Goal: Transaction & Acquisition: Purchase product/service

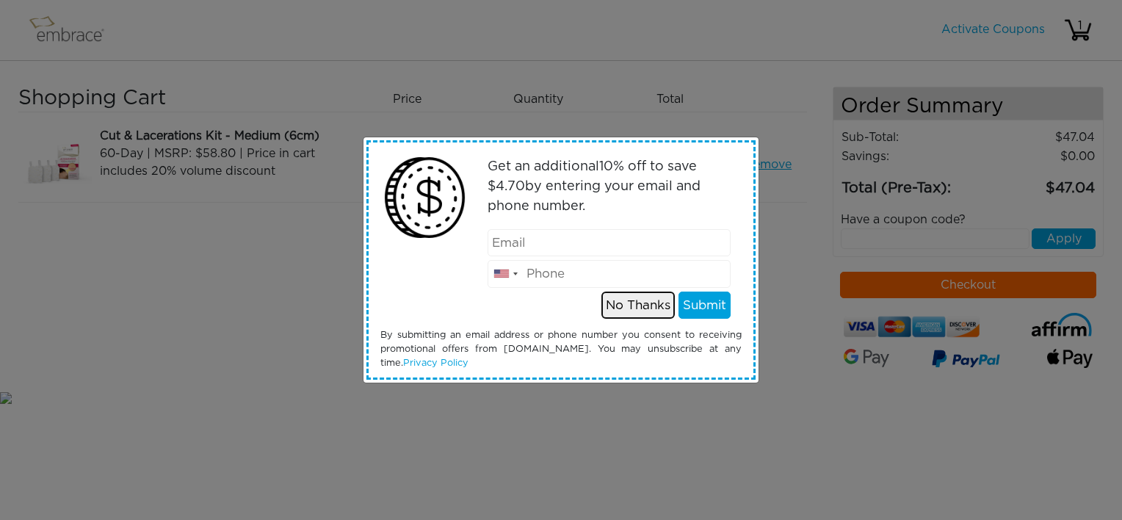
click at [658, 306] on button "No Thanks" at bounding box center [637, 306] width 73 height 28
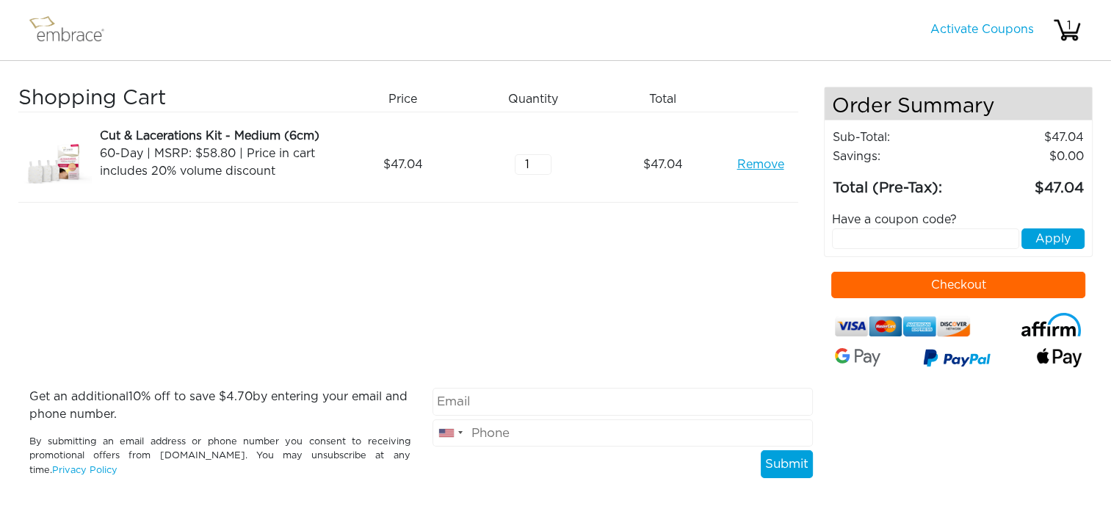
click at [845, 242] on input "text" at bounding box center [925, 238] width 187 height 21
type input "S"
click at [849, 237] on input "text" at bounding box center [925, 238] width 187 height 21
type input "SEPTEMBERSTEAL"
click at [947, 281] on button "Checkout" at bounding box center [958, 285] width 254 height 26
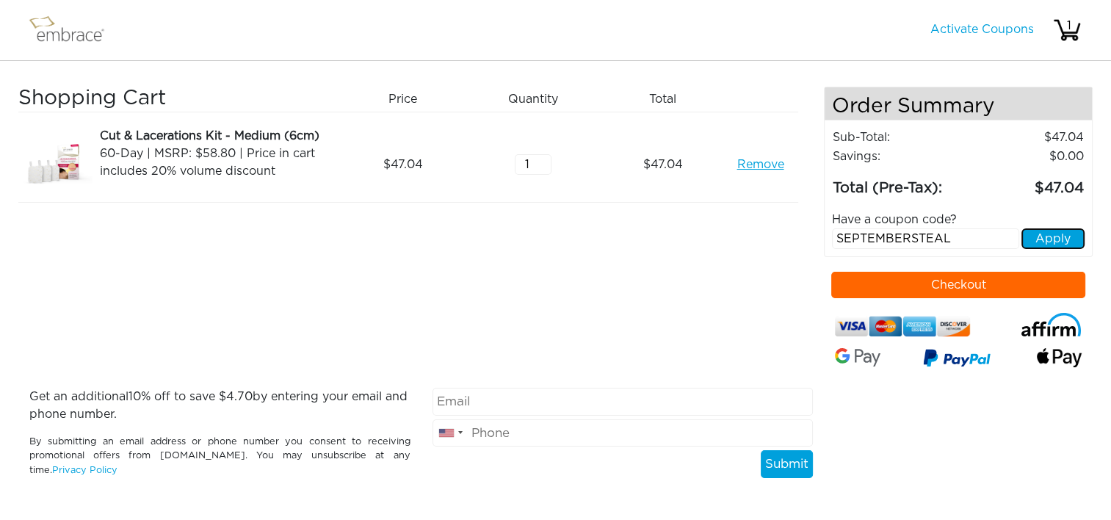
click at [1036, 235] on button "Apply" at bounding box center [1052, 238] width 63 height 21
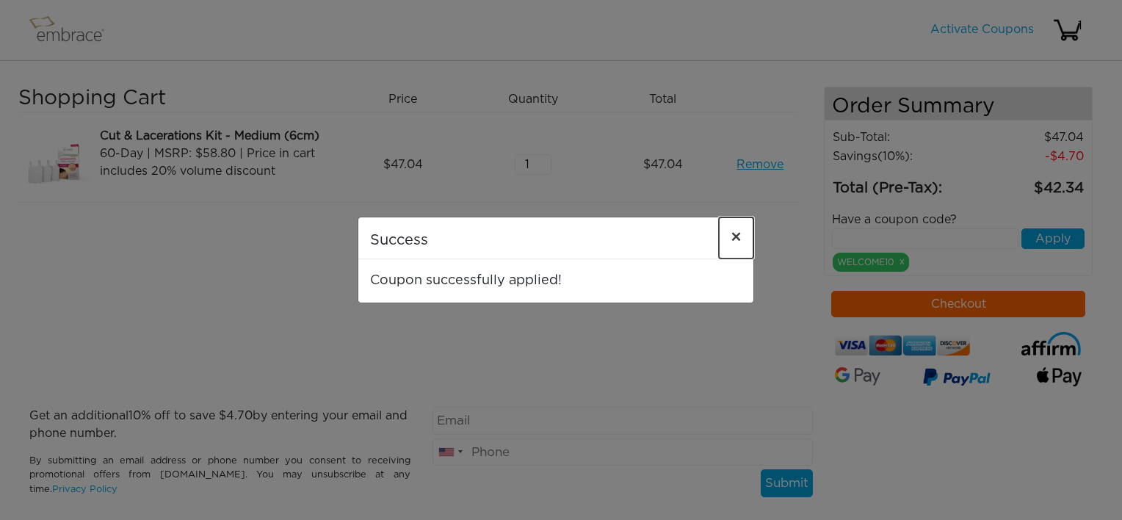
click at [731, 231] on span "×" at bounding box center [736, 238] width 11 height 18
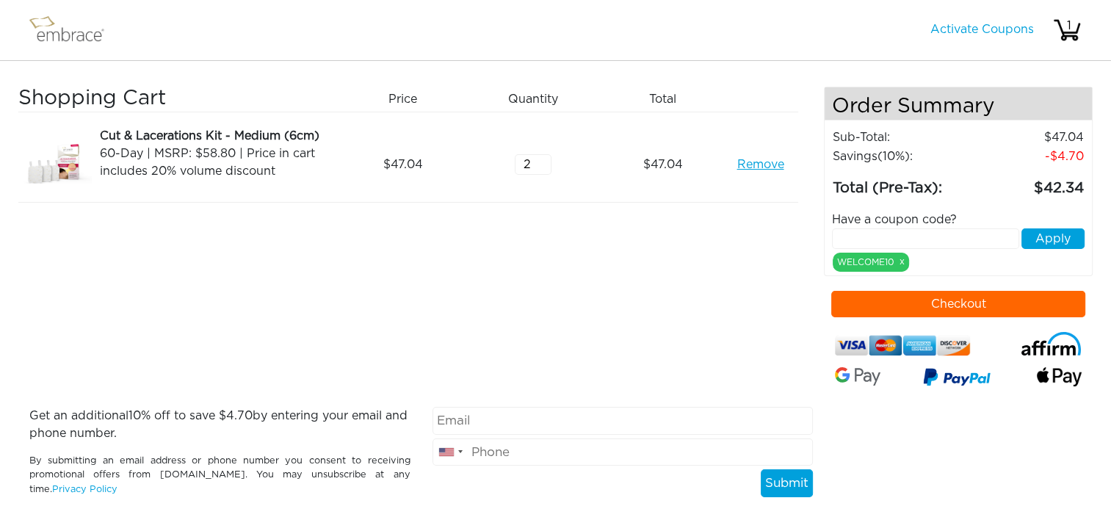
click at [542, 159] on input "2" at bounding box center [533, 164] width 37 height 21
click at [542, 159] on input "3" at bounding box center [533, 164] width 37 height 21
click at [542, 159] on input "4" at bounding box center [533, 164] width 37 height 21
click at [542, 159] on input "5" at bounding box center [533, 164] width 37 height 21
click at [542, 159] on input "6" at bounding box center [533, 164] width 37 height 21
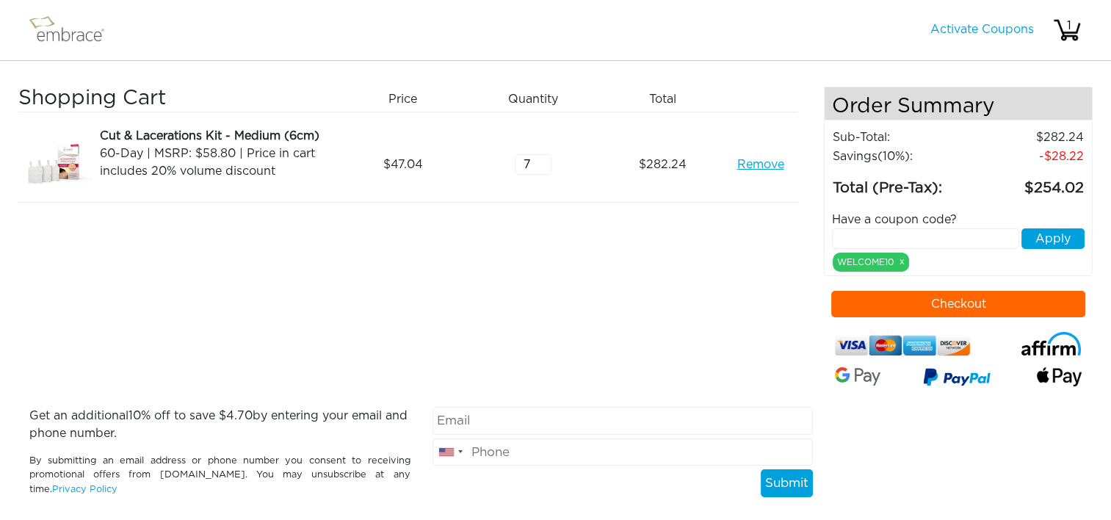
type input "7"
click at [542, 159] on input "7" at bounding box center [533, 164] width 37 height 21
click at [869, 235] on input "text" at bounding box center [925, 238] width 187 height 21
type input "SEPTEMBERSTEAL"
click at [1033, 237] on button "Apply" at bounding box center [1052, 238] width 63 height 21
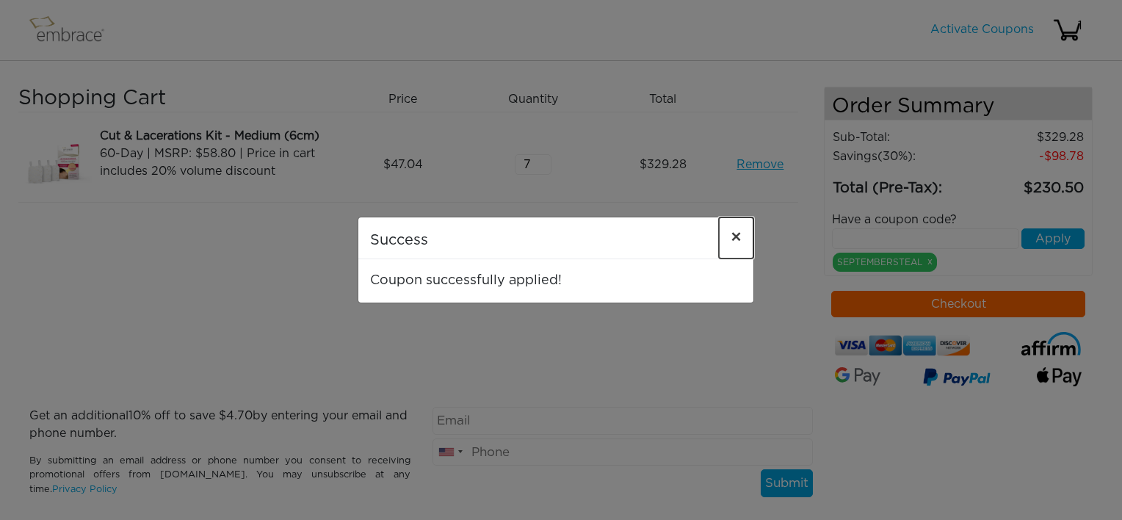
click at [734, 235] on span "×" at bounding box center [736, 238] width 11 height 18
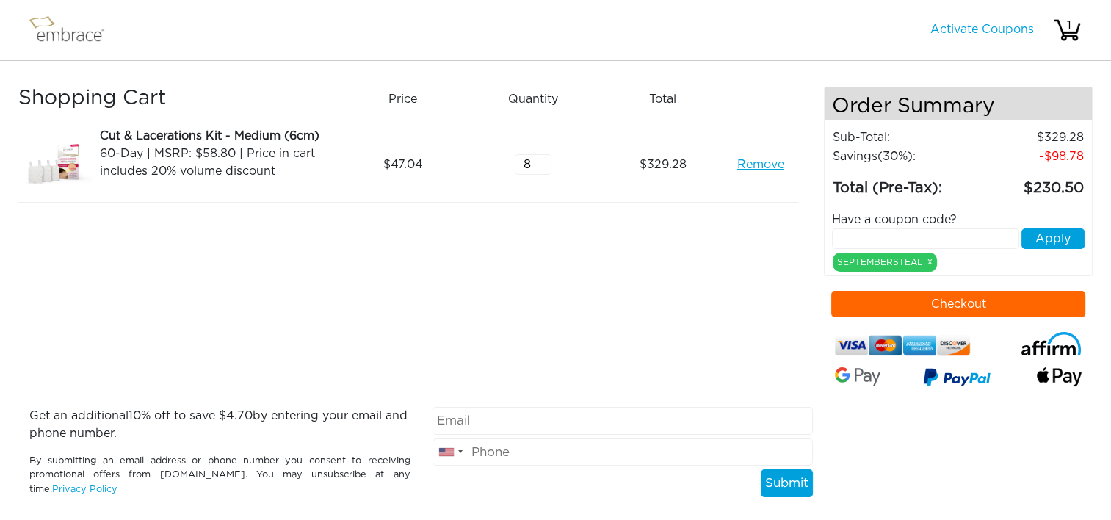
click at [541, 159] on input "8" at bounding box center [533, 164] width 37 height 21
click at [541, 159] on input "9" at bounding box center [533, 164] width 37 height 21
click at [541, 159] on input "10" at bounding box center [533, 164] width 37 height 21
click at [540, 166] on input "9" at bounding box center [533, 164] width 37 height 21
click at [540, 166] on input "8" at bounding box center [533, 164] width 37 height 21
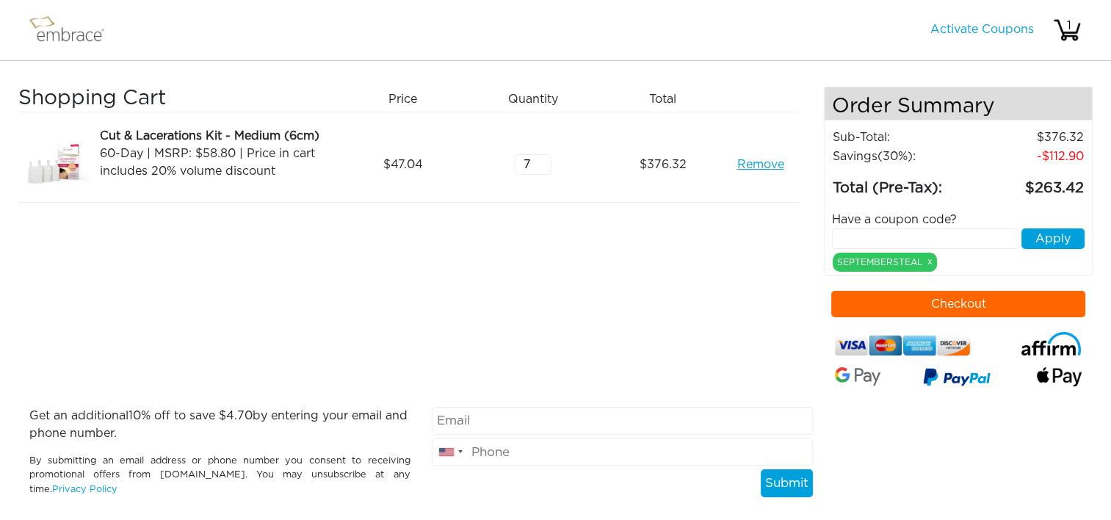
click at [540, 166] on input "7" at bounding box center [533, 164] width 37 height 21
click at [540, 166] on input "6" at bounding box center [533, 164] width 37 height 21
click at [540, 166] on input "5" at bounding box center [533, 164] width 37 height 21
type input "4"
click at [540, 166] on input "4" at bounding box center [533, 164] width 37 height 21
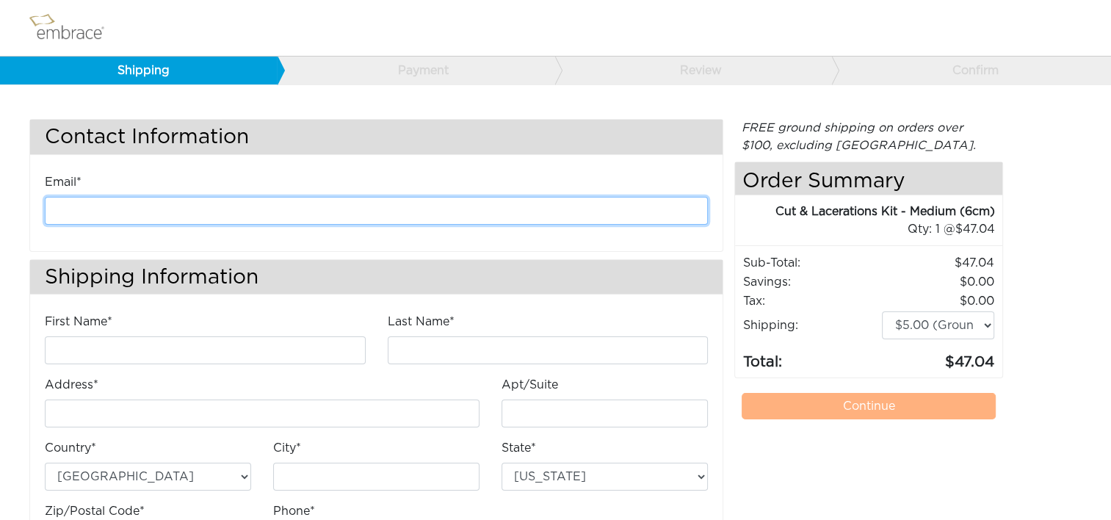
click at [341, 203] on input "email" at bounding box center [376, 211] width 663 height 28
type input "[EMAIL_ADDRESS][DOMAIN_NAME]"
type input "[PERSON_NAME]"
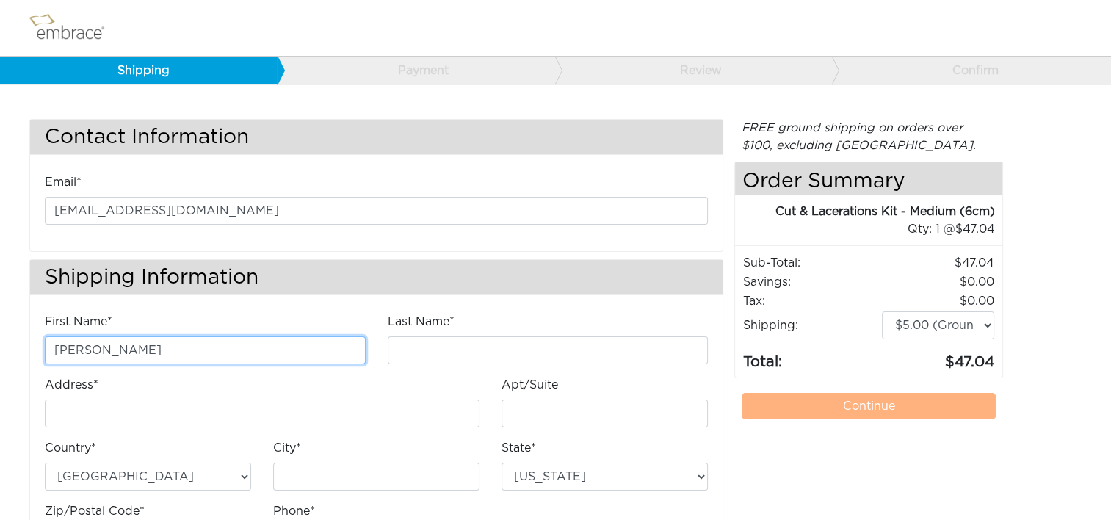
type input "[PERSON_NAME]"
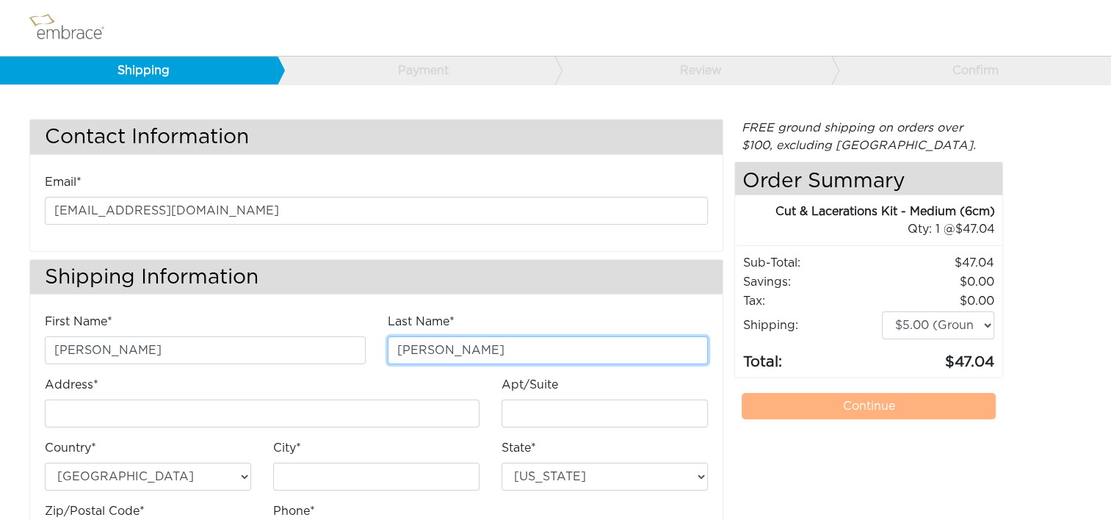
type input "[STREET_ADDRESS]"
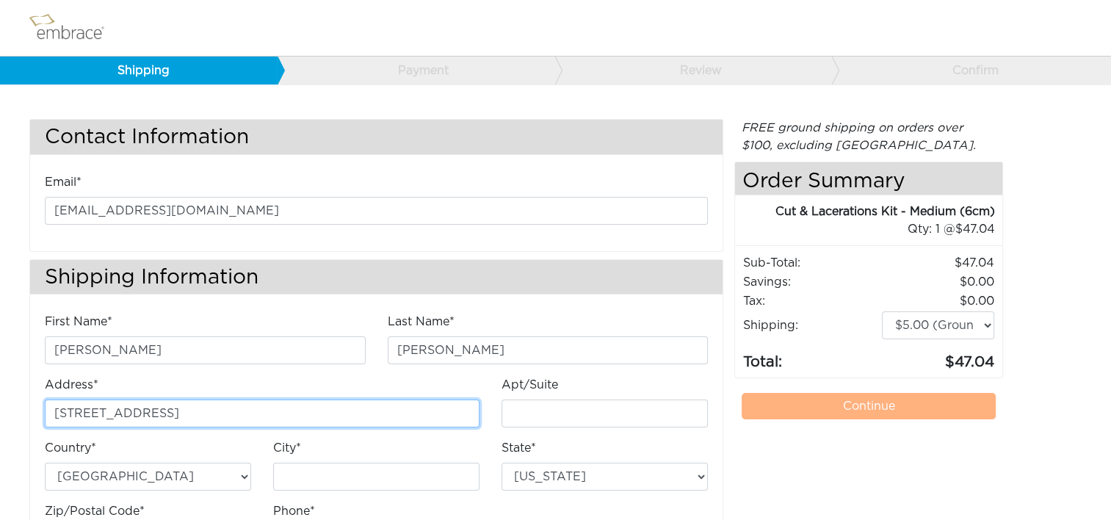
type input "E"
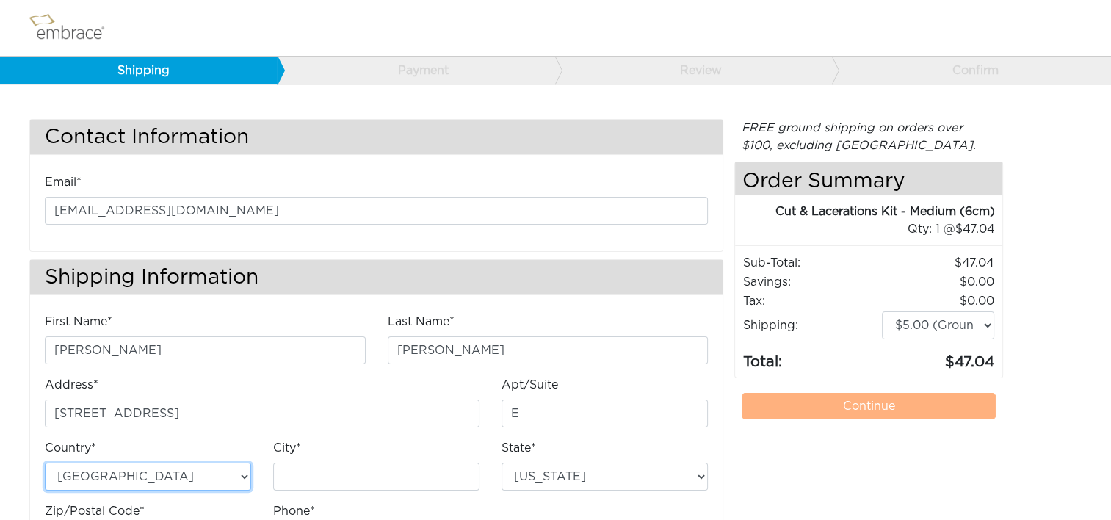
type input "Chantilly"
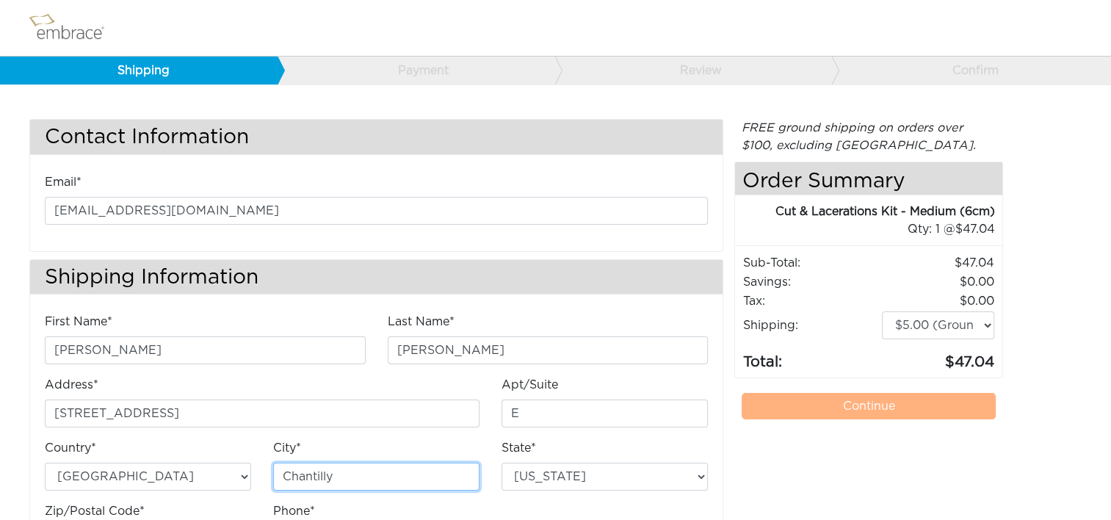
select select "VA"
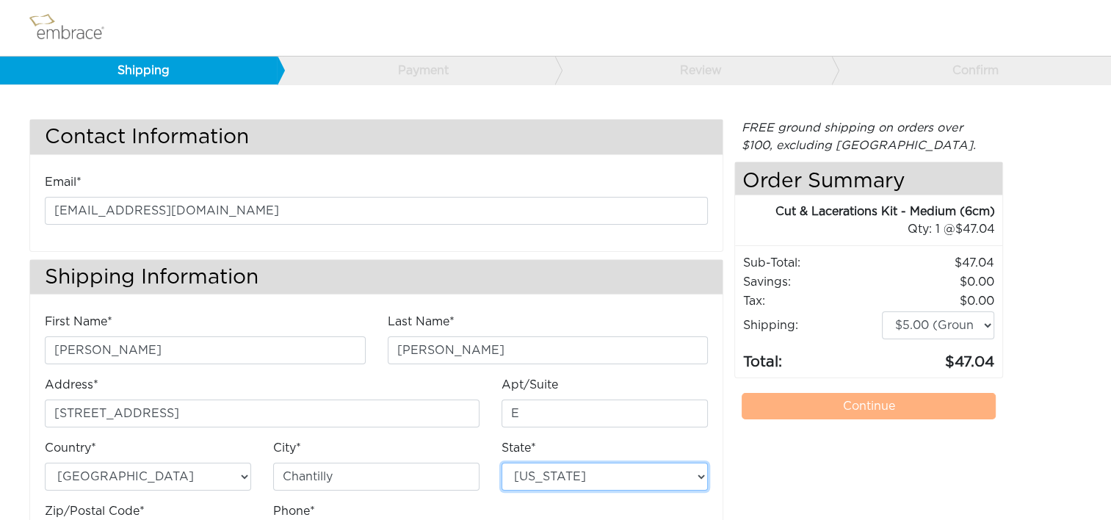
type input "20151"
type input "7034490520"
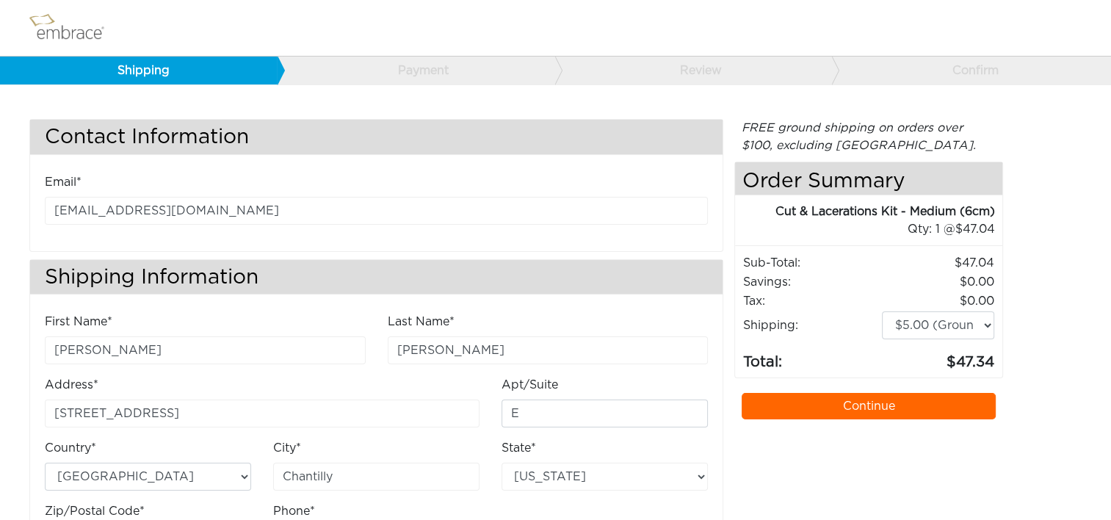
drag, startPoint x: 767, startPoint y: 402, endPoint x: 740, endPoint y: 398, distance: 26.8
click at [767, 402] on link "Continue" at bounding box center [869, 406] width 254 height 26
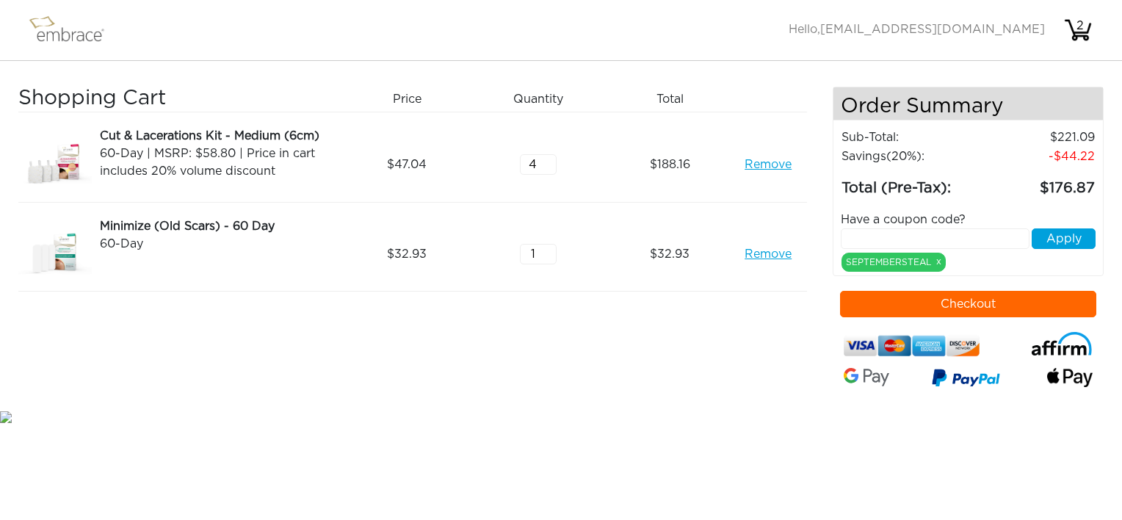
click at [754, 166] on link "Remove" at bounding box center [768, 165] width 47 height 18
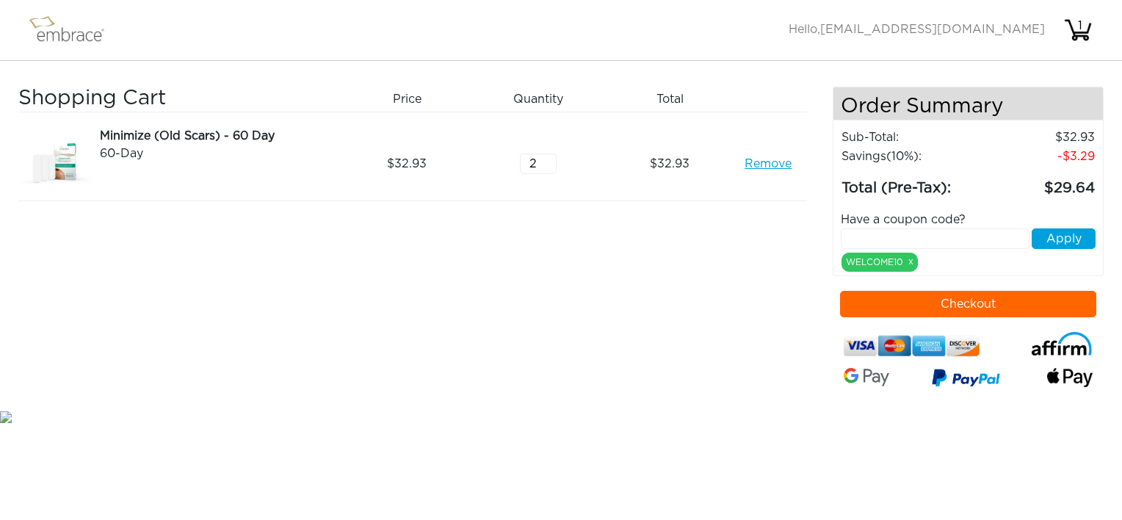
click at [549, 158] on input "2" at bounding box center [538, 163] width 37 height 21
click at [549, 158] on input "3" at bounding box center [538, 163] width 37 height 21
click at [549, 157] on input "4" at bounding box center [538, 163] width 37 height 21
type input "5"
click at [549, 157] on input "5" at bounding box center [538, 163] width 37 height 21
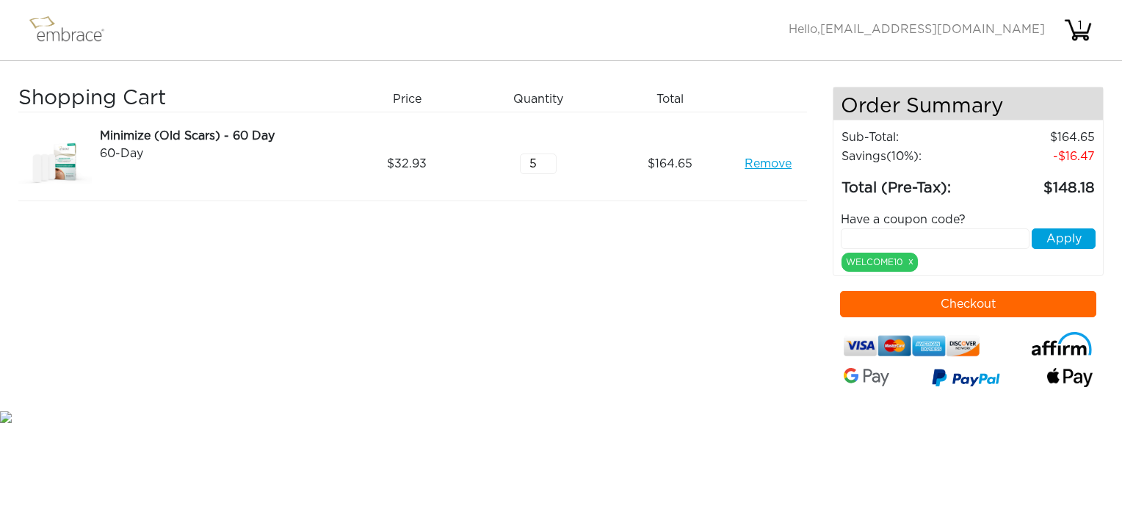
click at [924, 239] on input "text" at bounding box center [935, 238] width 189 height 21
type input "SEPTEMBERSTEAL"
click at [1051, 239] on button "Apply" at bounding box center [1064, 238] width 64 height 21
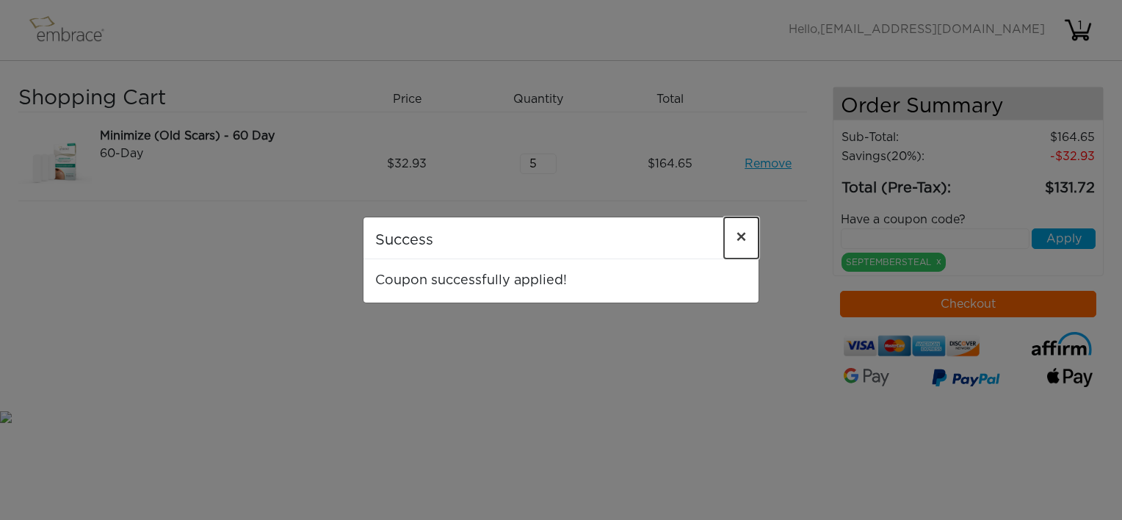
click at [742, 233] on span "×" at bounding box center [741, 238] width 11 height 18
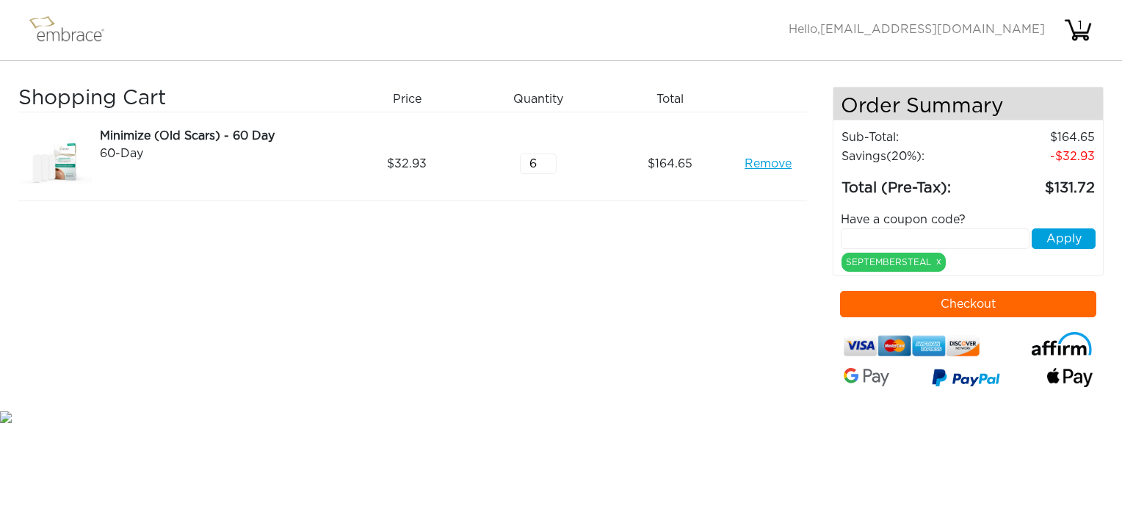
click at [548, 156] on input "6" at bounding box center [538, 163] width 37 height 21
click at [548, 156] on input "7" at bounding box center [538, 163] width 37 height 21
click at [548, 156] on input "8" at bounding box center [538, 163] width 37 height 21
click at [548, 156] on input "9" at bounding box center [538, 163] width 37 height 21
click at [548, 156] on input "10" at bounding box center [538, 163] width 37 height 21
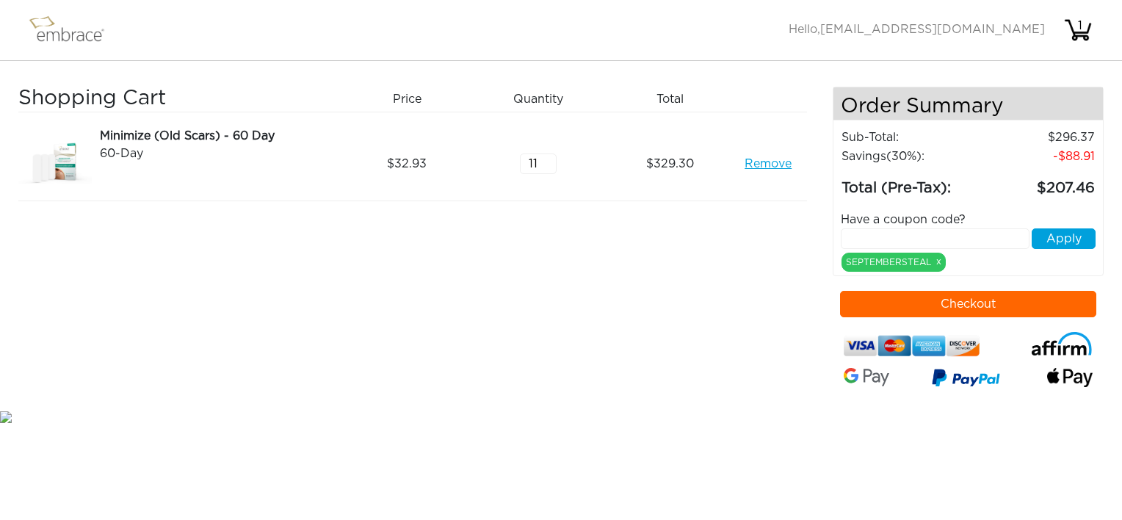
click at [548, 156] on input "11" at bounding box center [538, 163] width 37 height 21
click at [548, 156] on input "12" at bounding box center [538, 163] width 37 height 21
click at [547, 157] on input "13" at bounding box center [538, 163] width 37 height 21
click at [549, 166] on input "12" at bounding box center [538, 163] width 37 height 21
click at [549, 166] on input "11" at bounding box center [538, 163] width 37 height 21
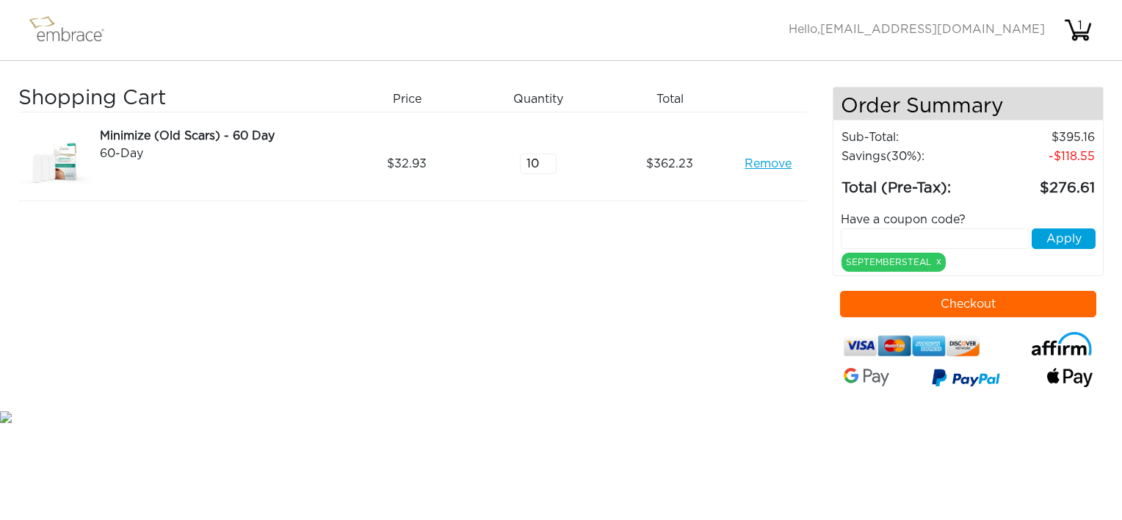
click at [548, 167] on input "10" at bounding box center [538, 163] width 37 height 21
click at [548, 167] on input "9" at bounding box center [538, 163] width 37 height 21
click at [548, 167] on input "8" at bounding box center [538, 163] width 37 height 21
click at [548, 167] on input "7" at bounding box center [538, 163] width 37 height 21
click at [548, 167] on input "6" at bounding box center [538, 163] width 37 height 21
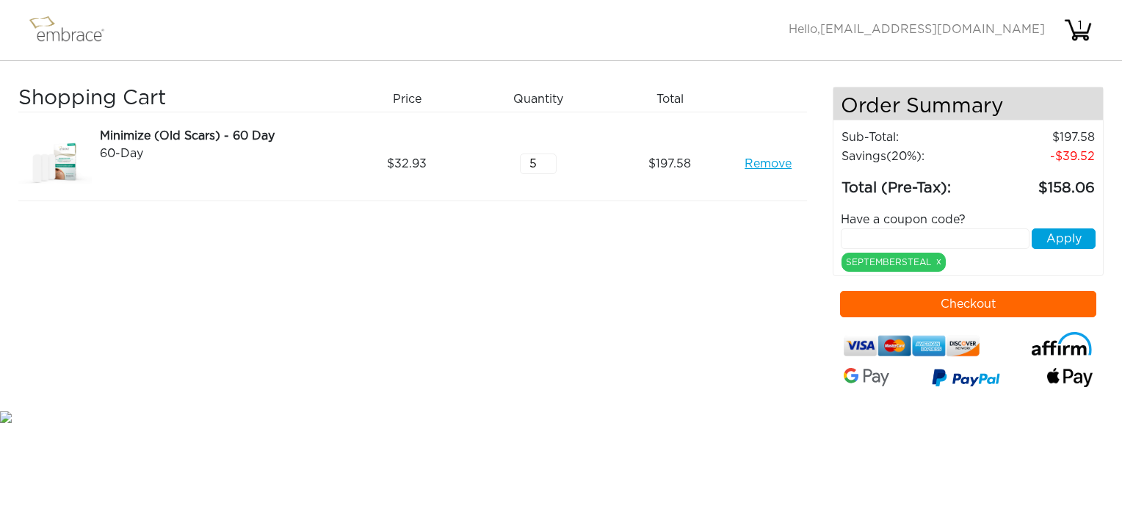
click at [548, 167] on input "5" at bounding box center [538, 163] width 37 height 21
click at [548, 167] on input "4" at bounding box center [538, 163] width 37 height 21
click at [547, 167] on input "3" at bounding box center [538, 163] width 37 height 21
click at [547, 167] on input "2" at bounding box center [538, 163] width 37 height 21
click at [547, 167] on input "1" at bounding box center [538, 163] width 37 height 21
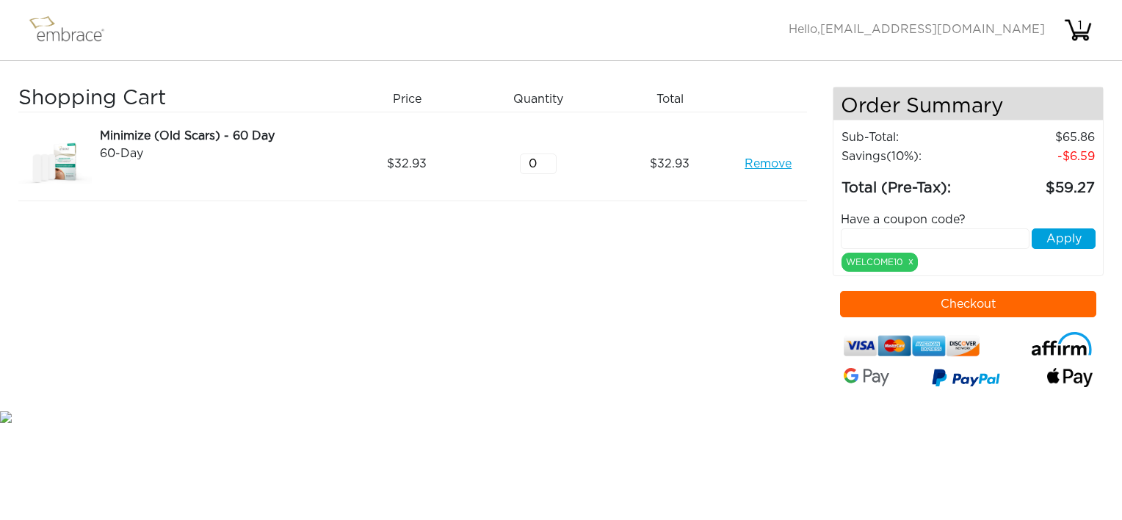
click at [547, 167] on input "0" at bounding box center [538, 163] width 37 height 21
click at [545, 156] on input "1" at bounding box center [538, 163] width 37 height 21
click at [889, 233] on input "text" at bounding box center [935, 238] width 189 height 21
click at [549, 160] on input "2" at bounding box center [538, 163] width 37 height 21
click at [549, 160] on input "3" at bounding box center [538, 163] width 37 height 21
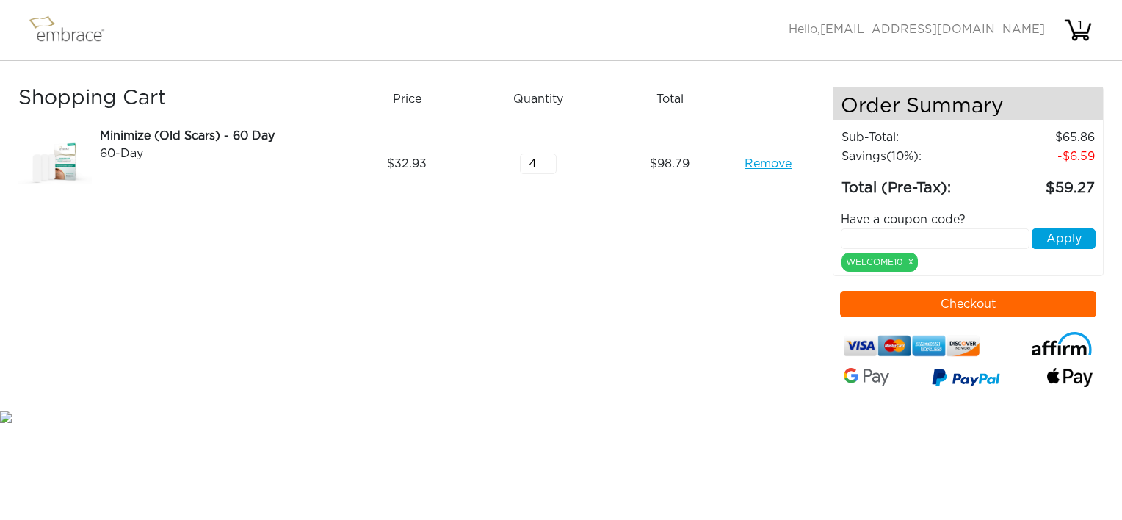
click at [549, 160] on input "4" at bounding box center [538, 163] width 37 height 21
type input "5"
click at [549, 160] on input "5" at bounding box center [538, 163] width 37 height 21
click at [896, 235] on input "text" at bounding box center [935, 238] width 189 height 21
type input "SEPTEMBERSTEAL"
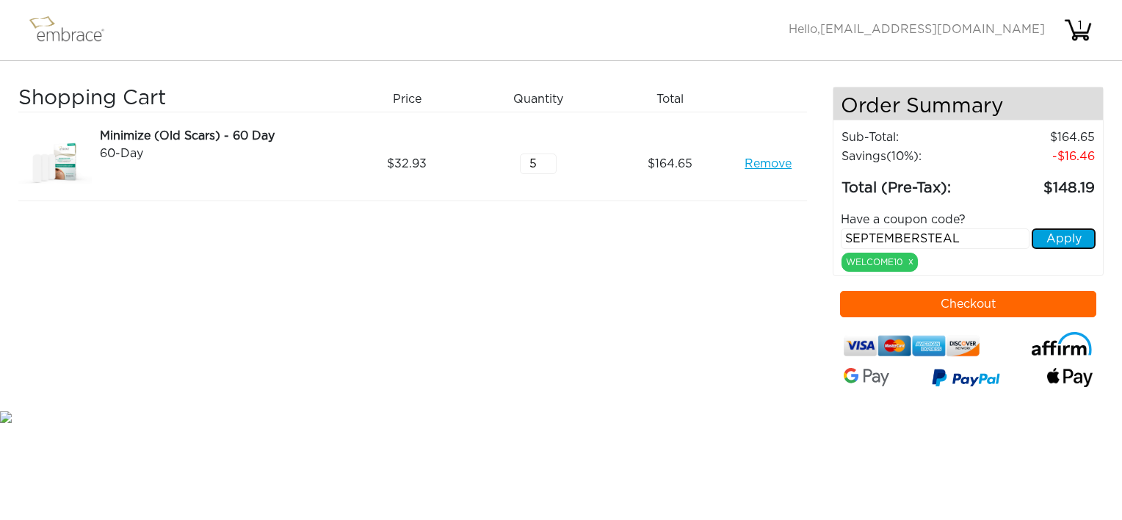
click at [1060, 245] on button "Apply" at bounding box center [1064, 238] width 64 height 21
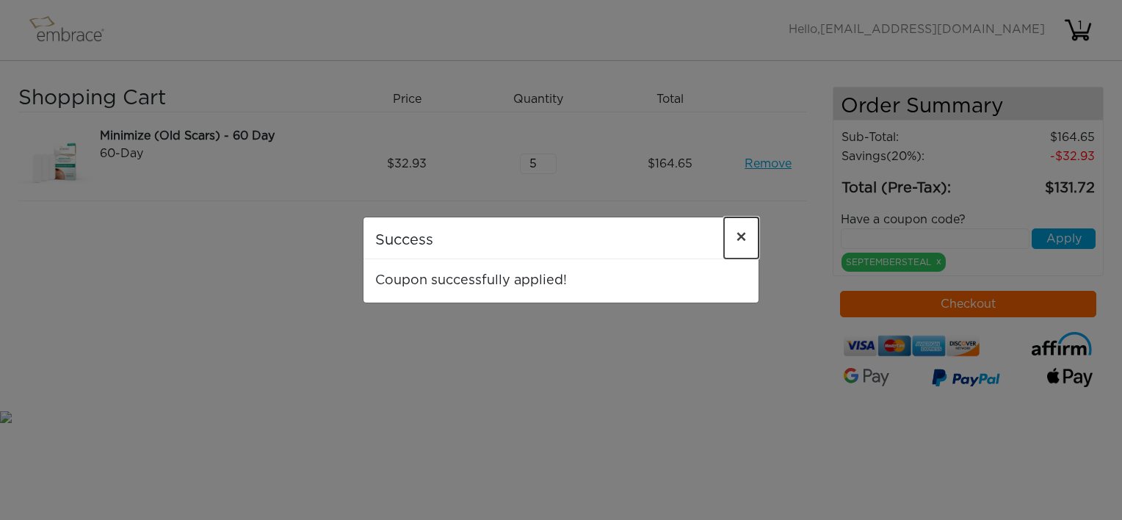
click at [740, 236] on span "×" at bounding box center [741, 238] width 11 height 18
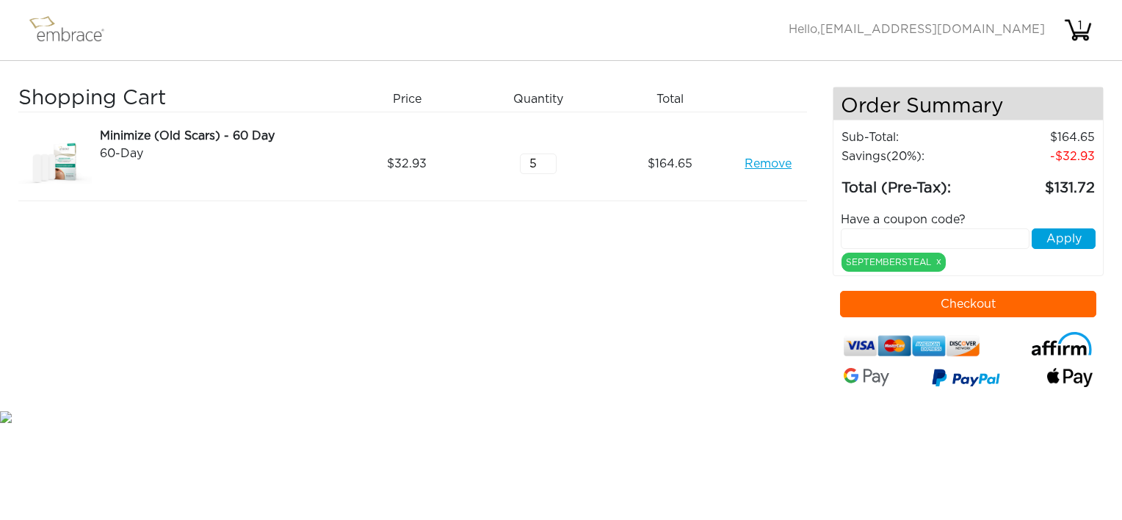
click at [716, 259] on div "Shopping Cart Price Quantity Qty Total Minimize (Old Scars) - 60 Day 60-Day Rem…" at bounding box center [425, 247] width 814 height 321
click at [763, 164] on link "Remove" at bounding box center [768, 164] width 47 height 18
